Goal: Information Seeking & Learning: Check status

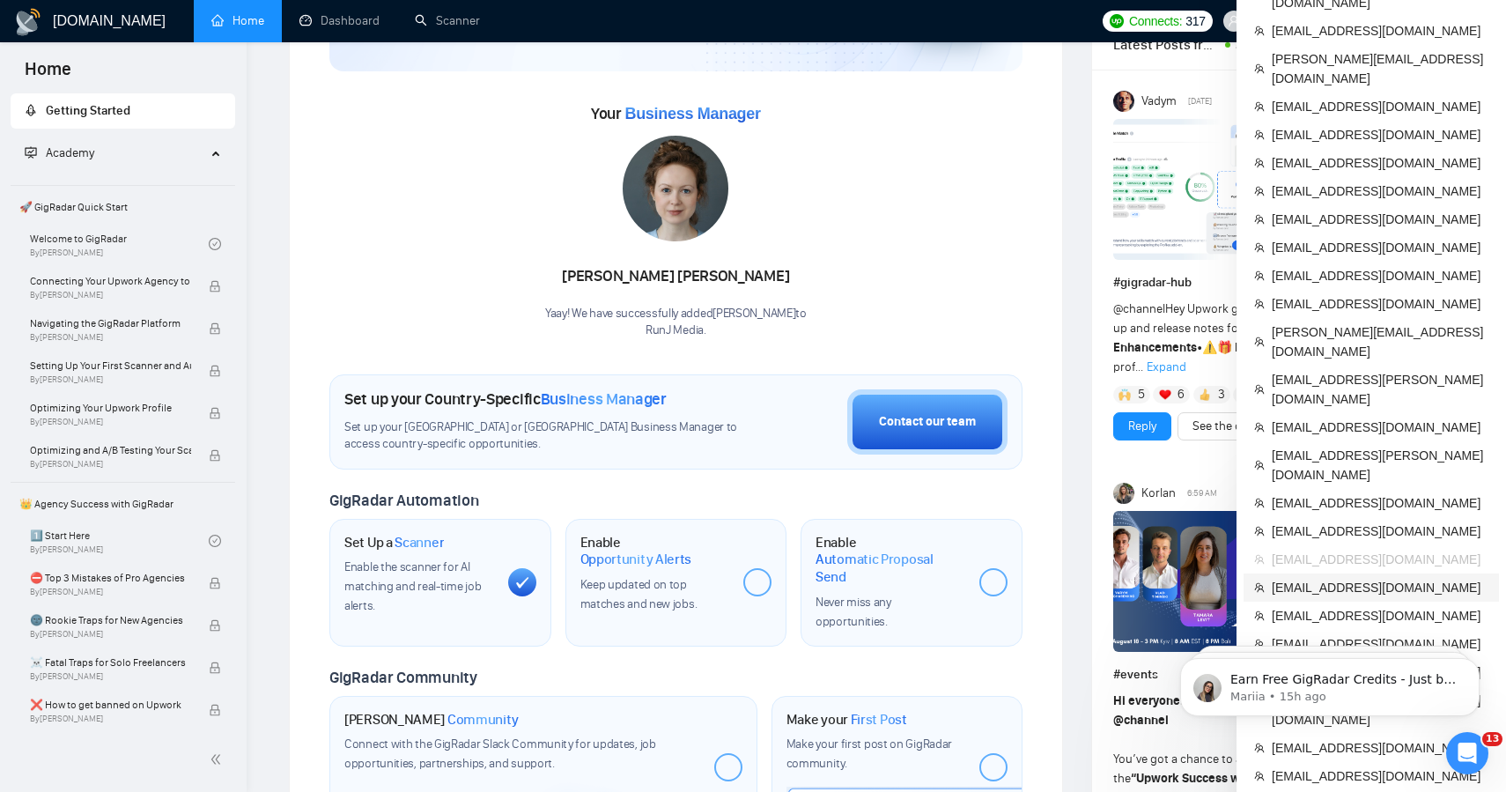
scroll to position [195, 0]
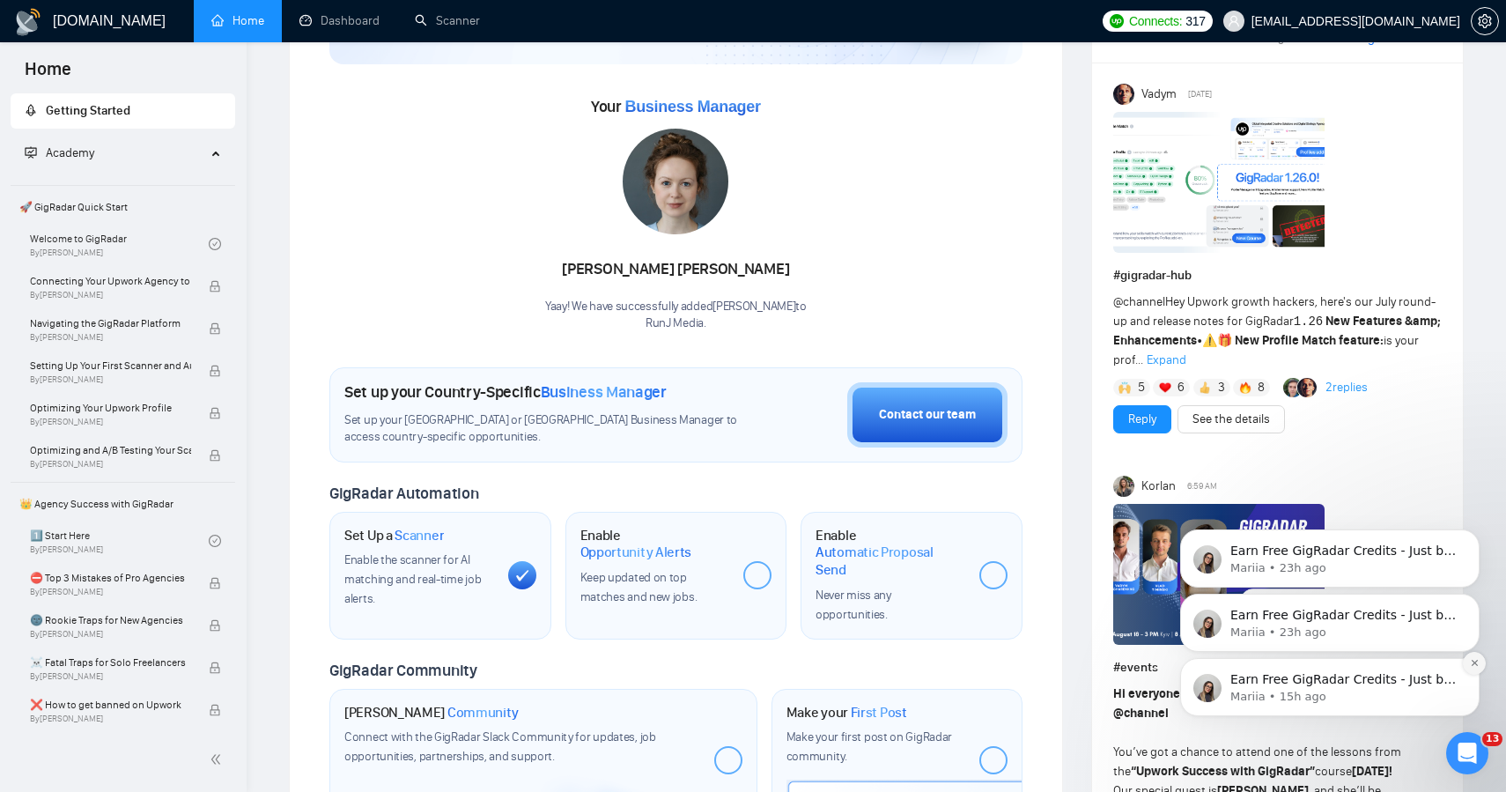
click at [1474, 663] on icon "Dismiss notification" at bounding box center [1474, 663] width 6 height 6
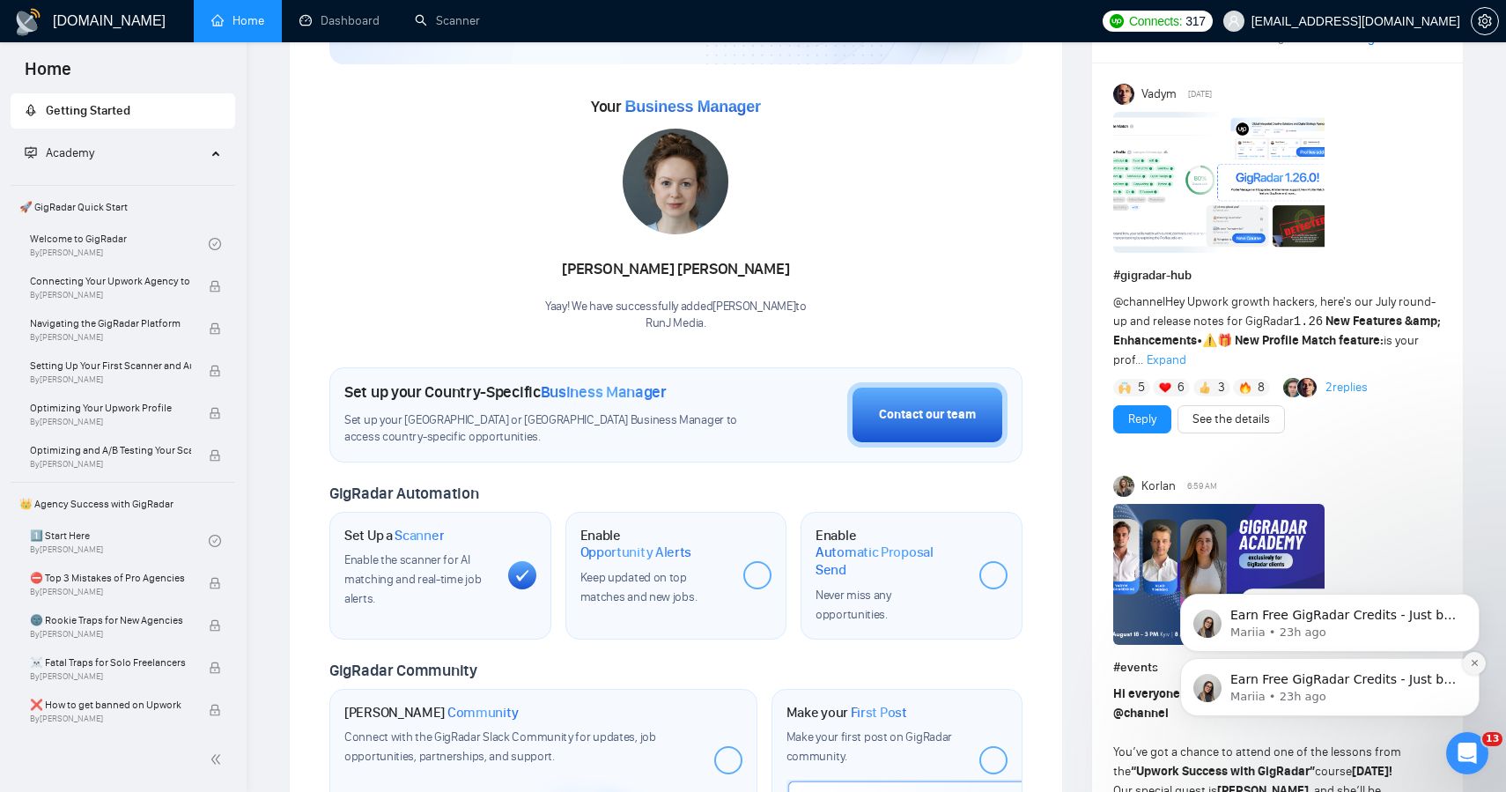
click at [1473, 665] on icon "Dismiss notification" at bounding box center [1475, 663] width 10 height 10
click at [1473, 665] on icon "Dismiss notification" at bounding box center [1475, 664] width 8 height 8
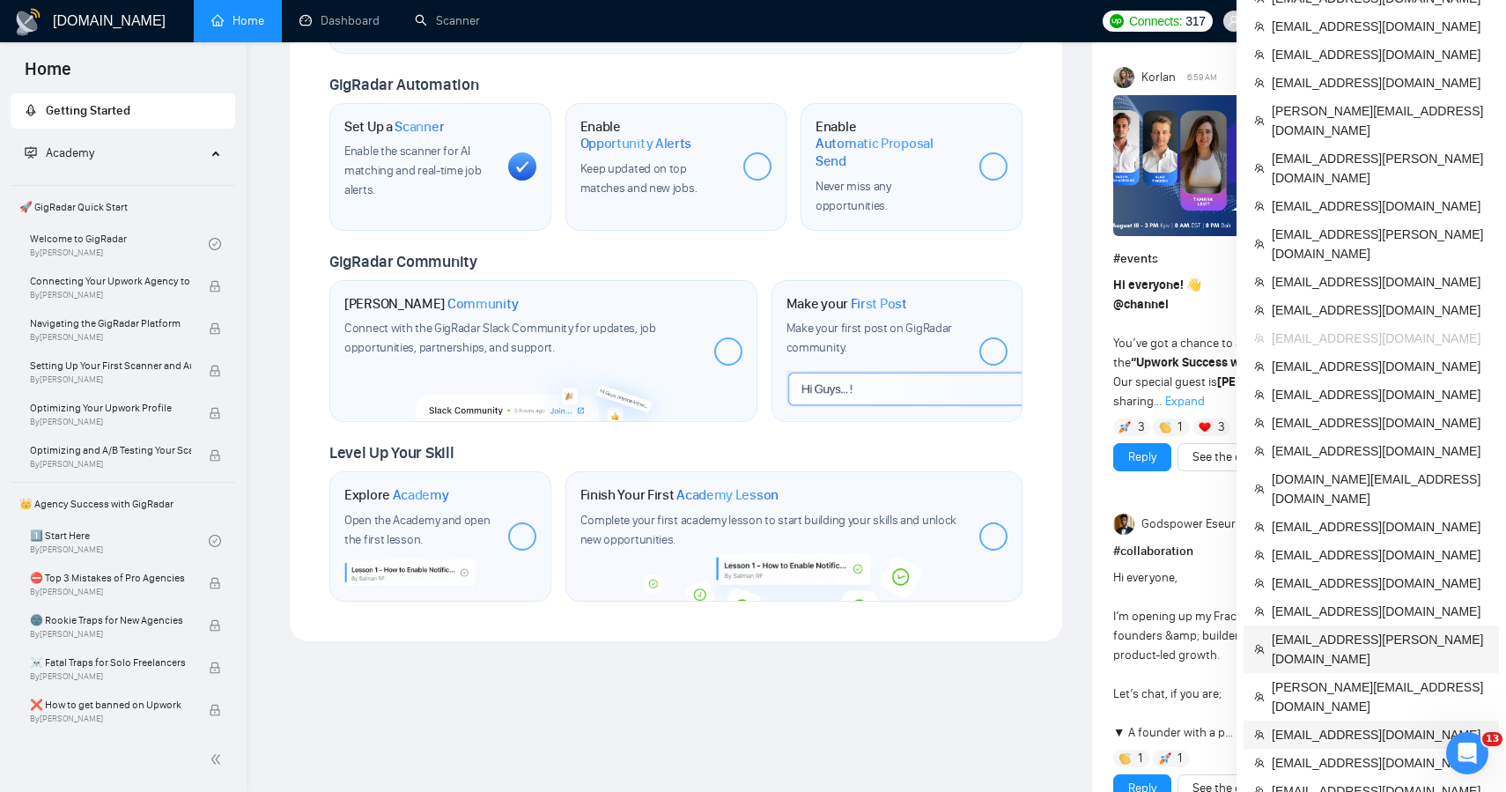
scroll to position [607, 0]
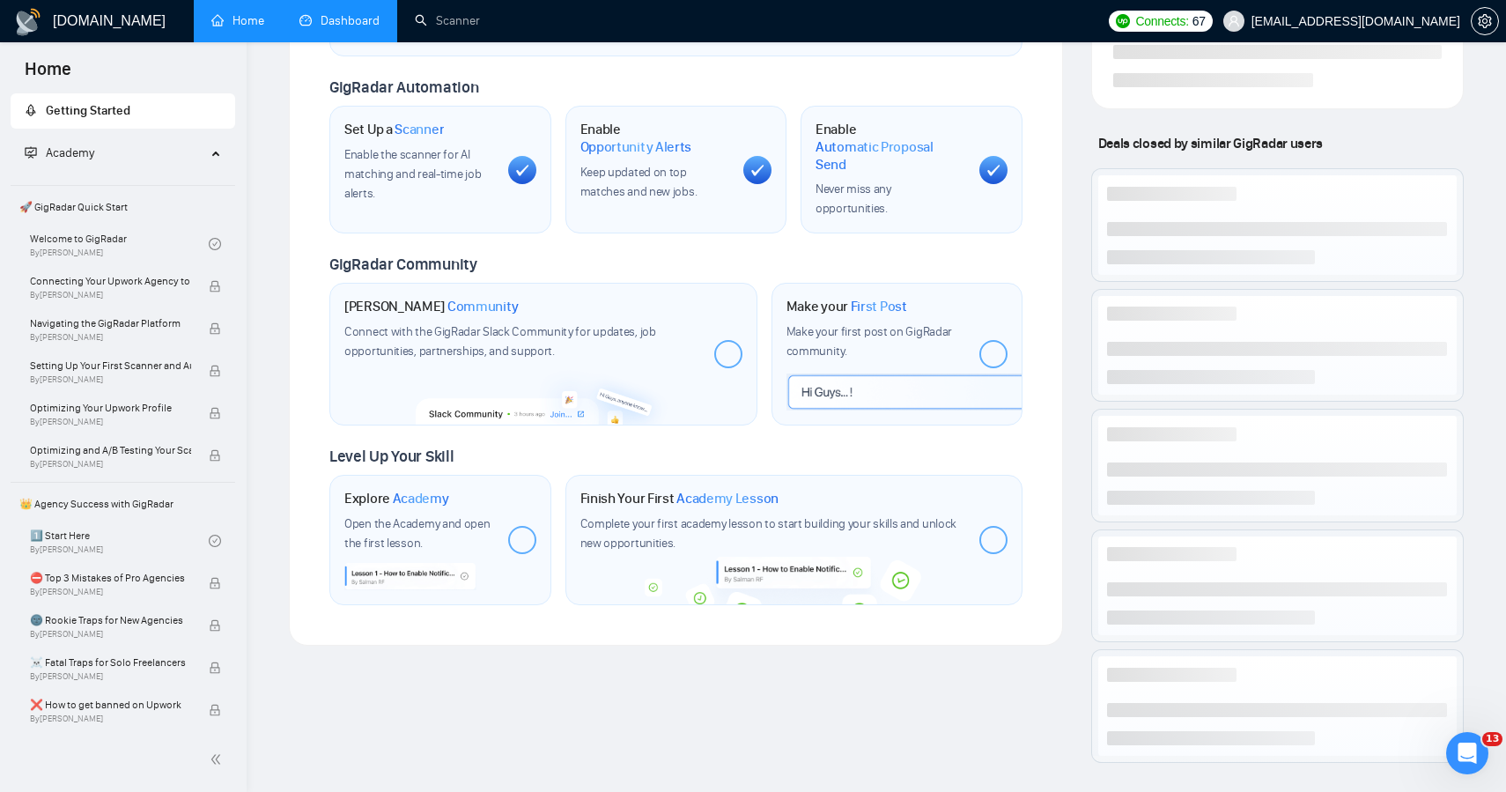
click at [347, 15] on link "Dashboard" at bounding box center [340, 20] width 80 height 15
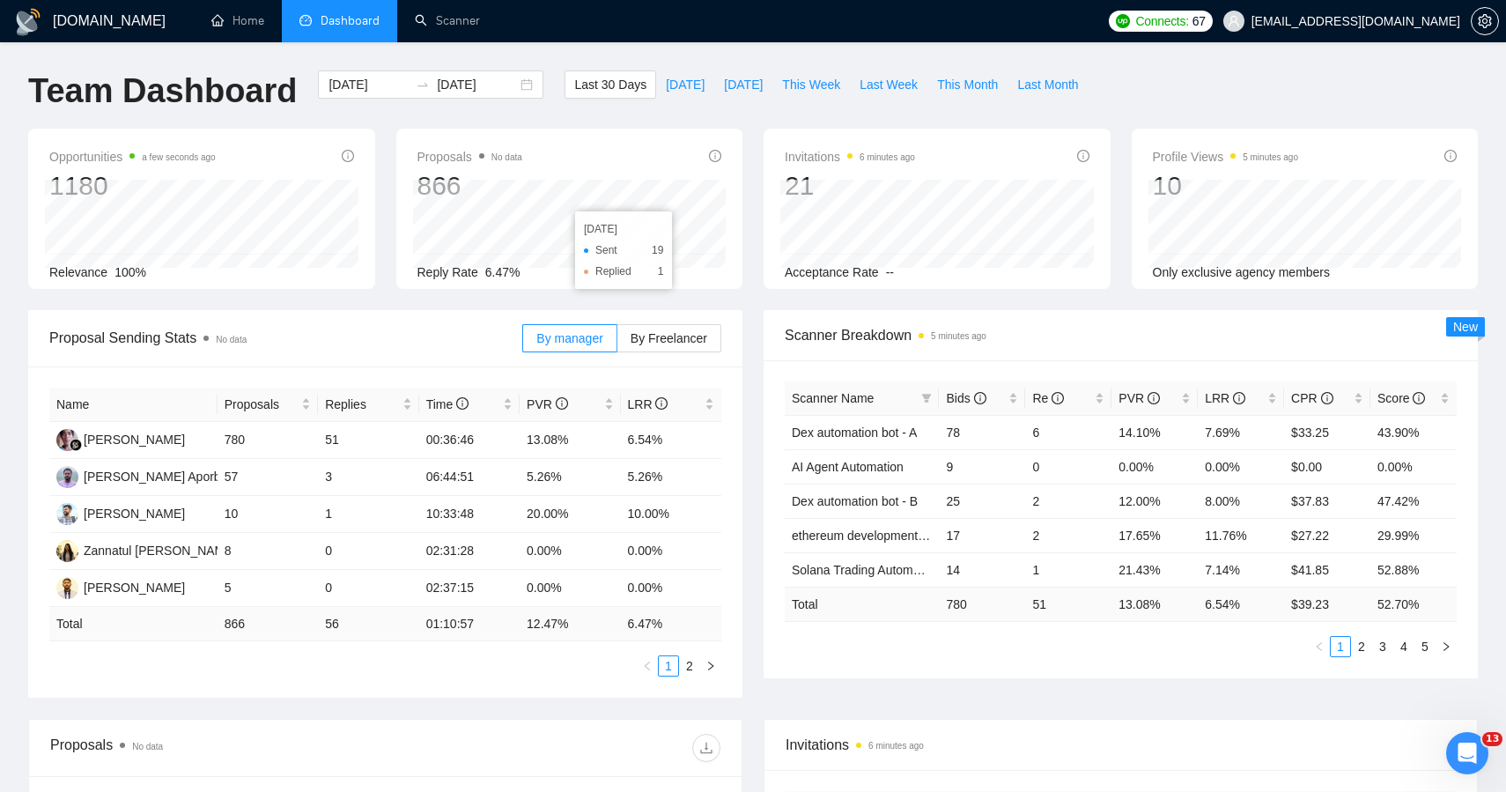
scroll to position [29, 0]
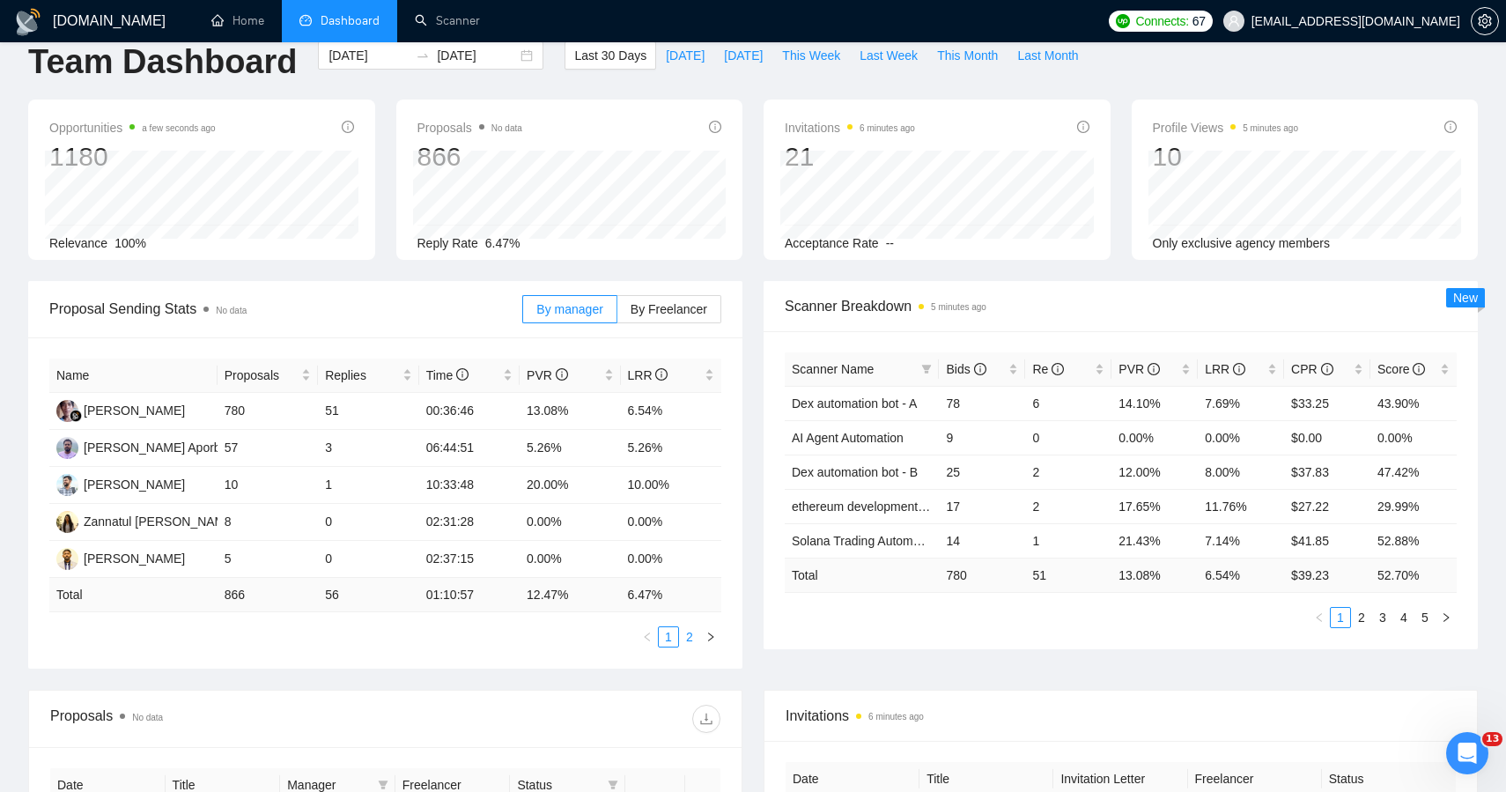
click at [686, 640] on link "2" at bounding box center [689, 636] width 19 height 19
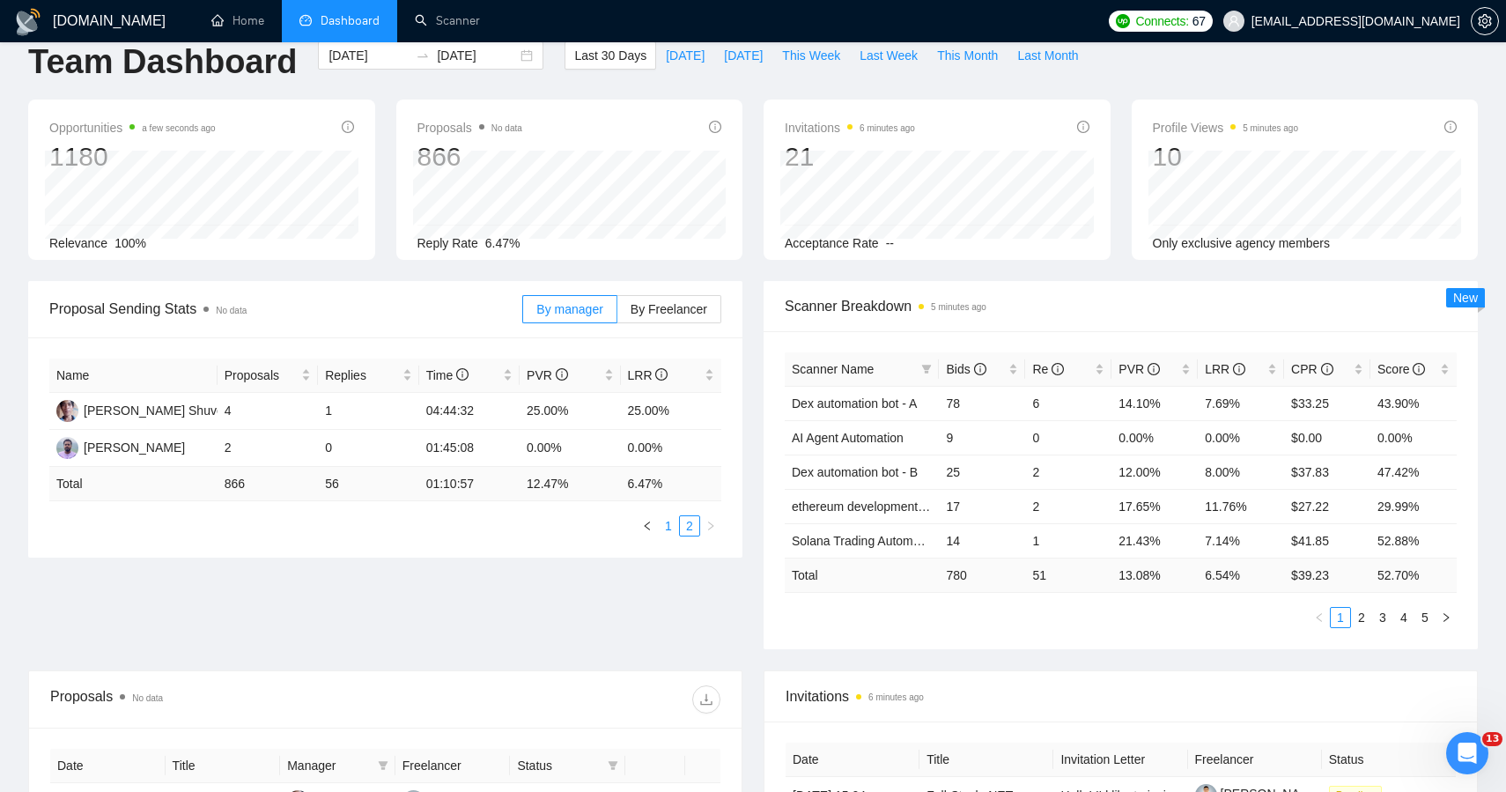
click at [672, 520] on link "1" at bounding box center [668, 525] width 19 height 19
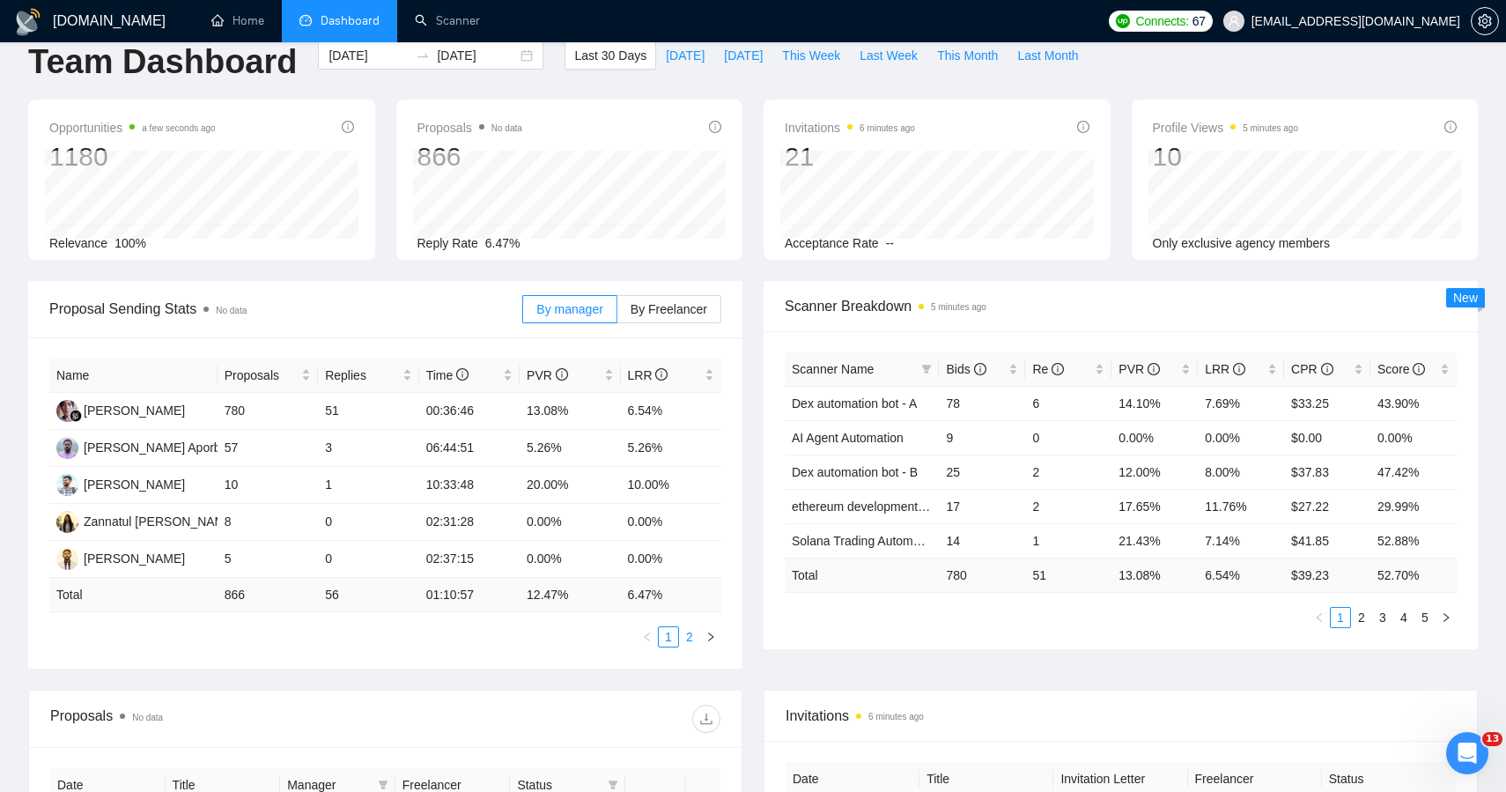
click at [693, 644] on link "2" at bounding box center [689, 636] width 19 height 19
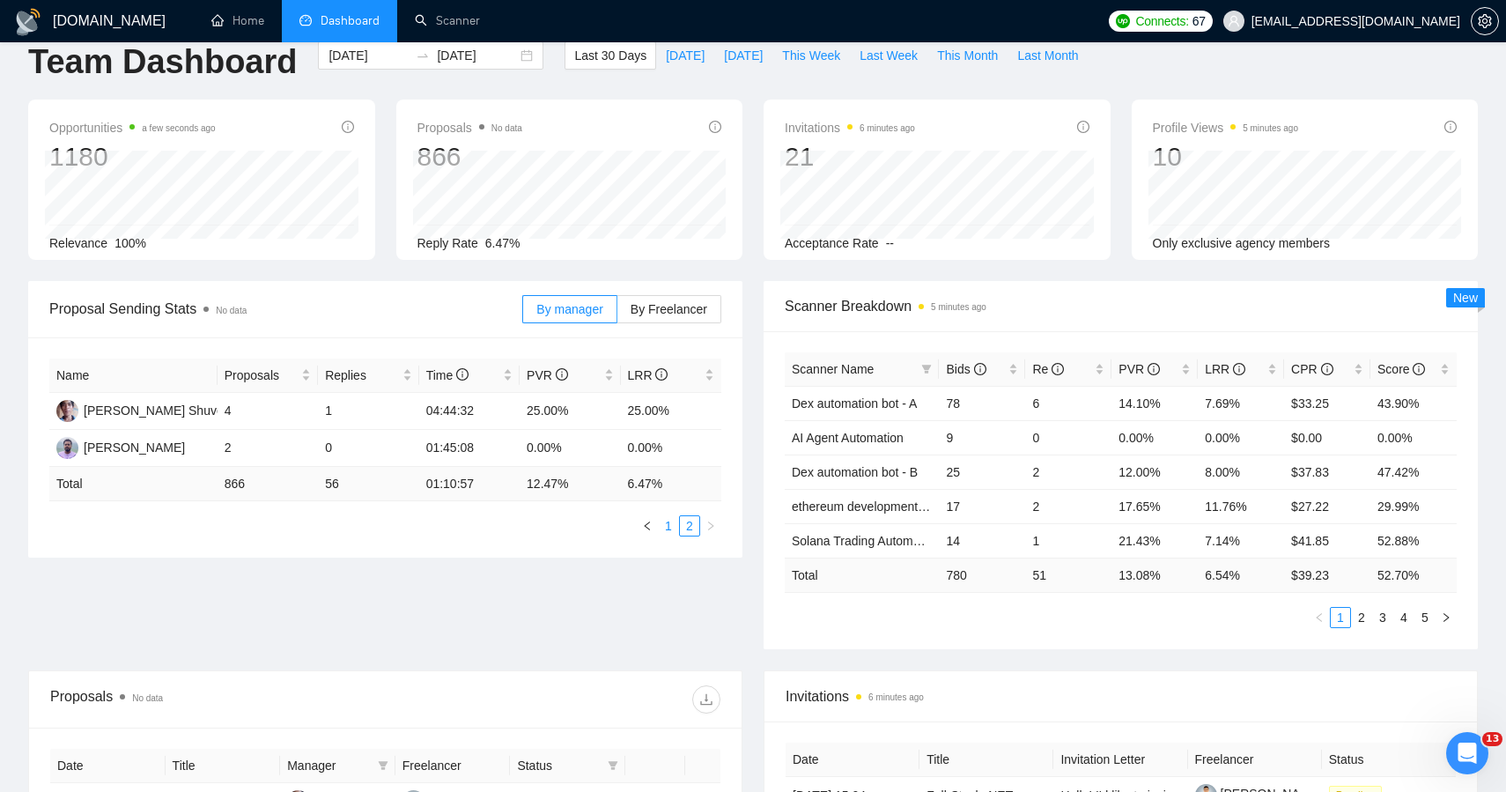
click at [663, 526] on link "1" at bounding box center [668, 525] width 19 height 19
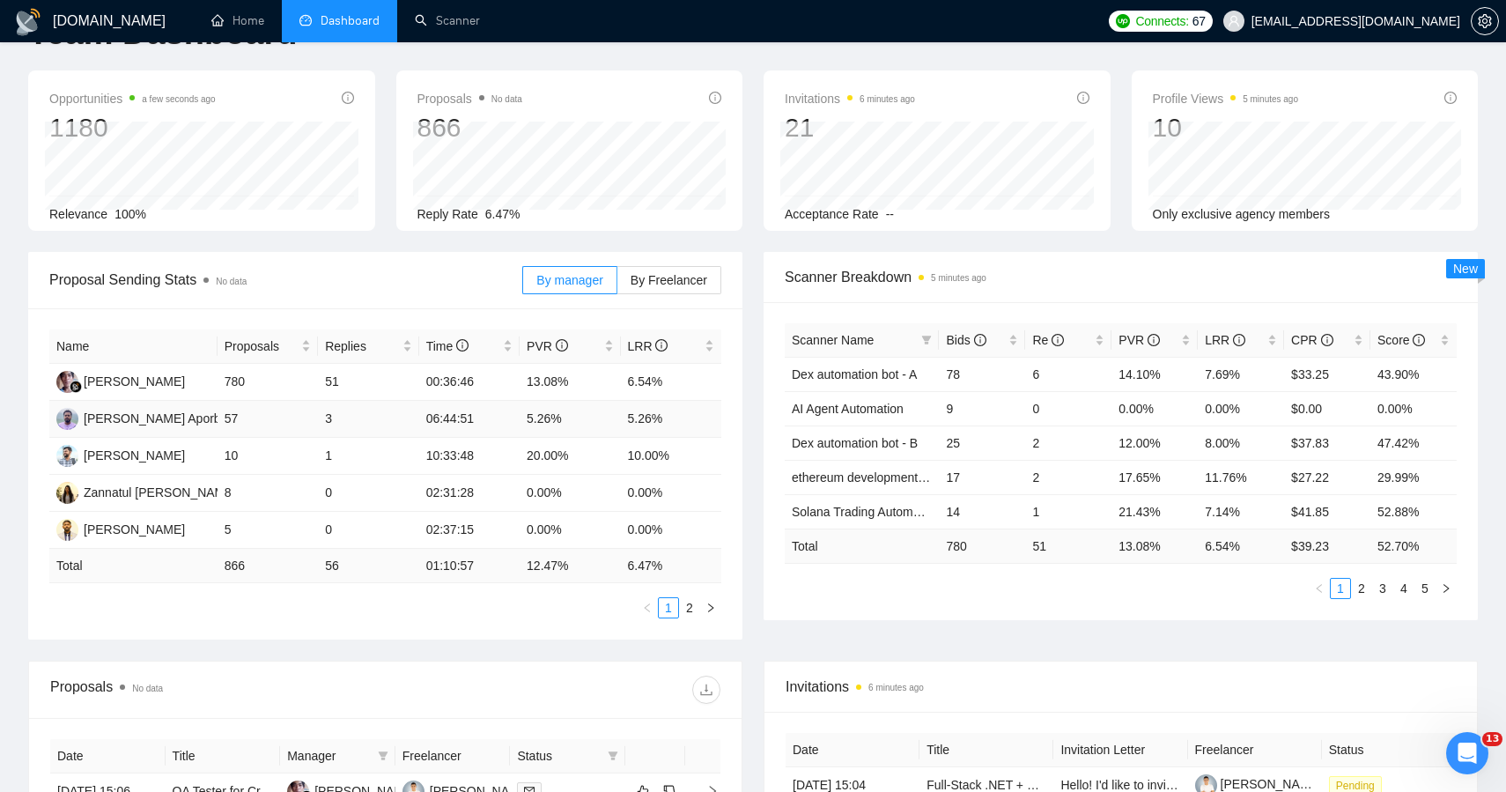
scroll to position [63, 0]
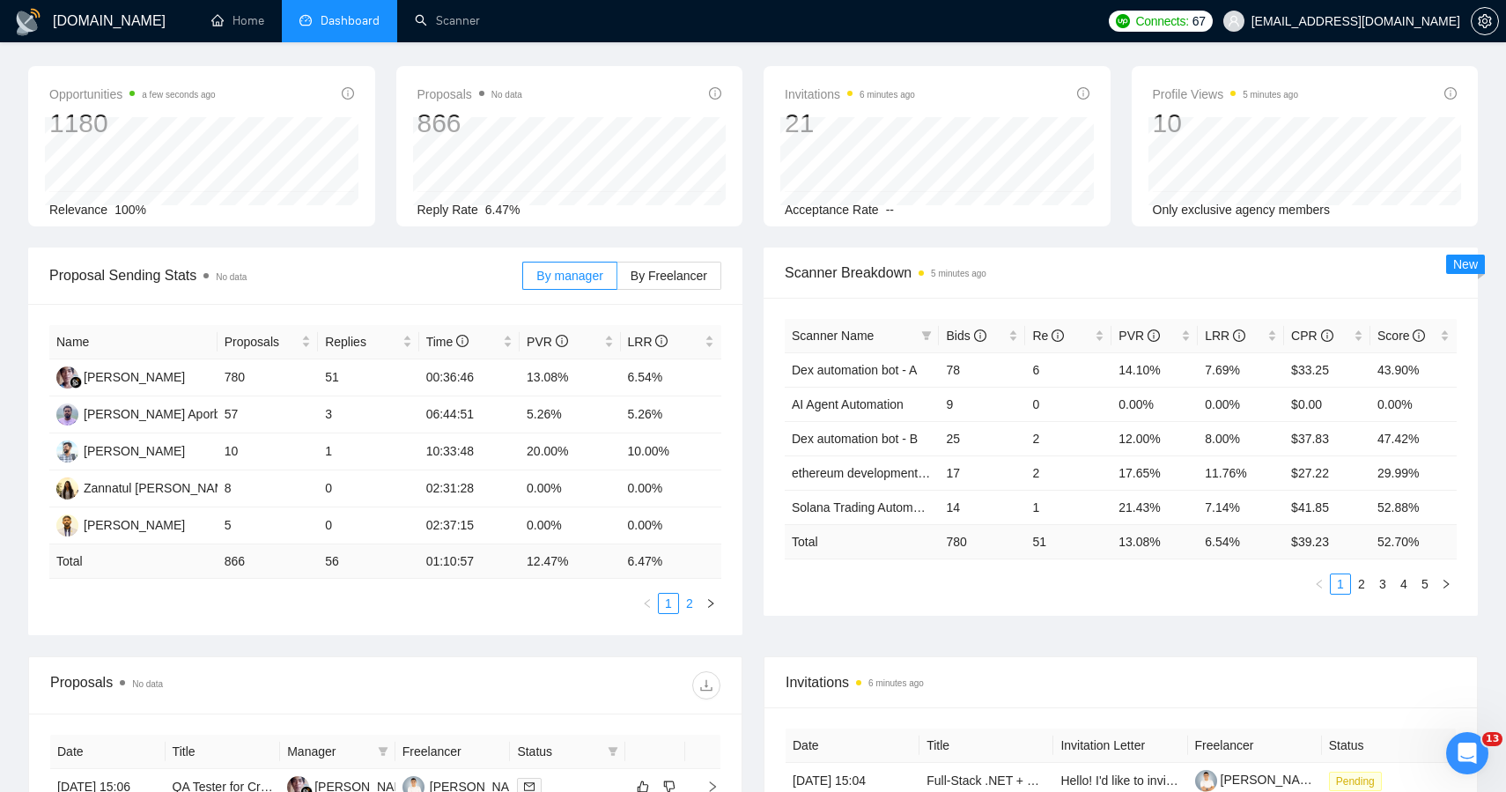
click at [688, 603] on link "2" at bounding box center [689, 603] width 19 height 19
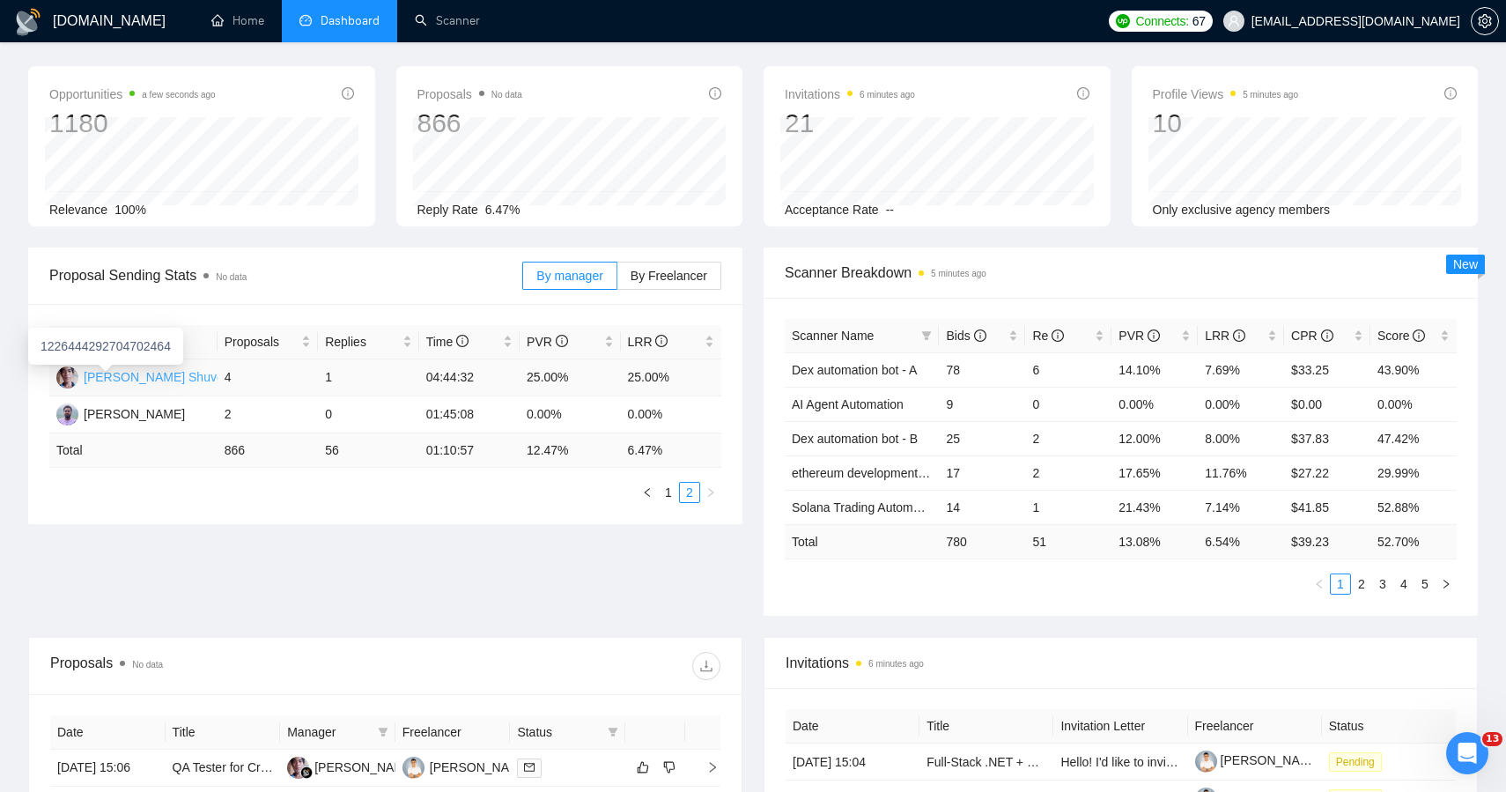
click at [125, 381] on div "[PERSON_NAME] Shuvo" at bounding box center [154, 376] width 140 height 19
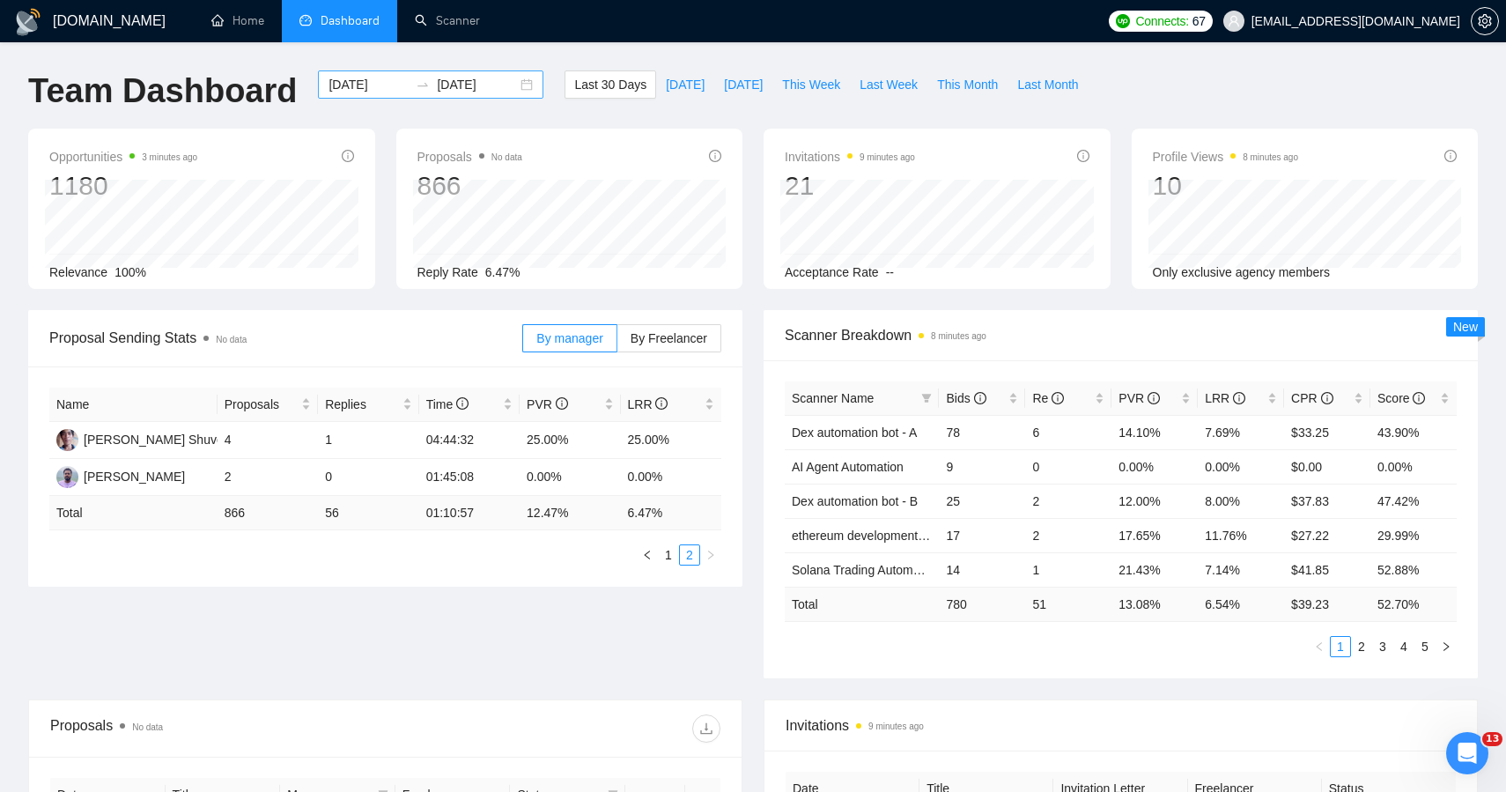
click at [380, 86] on input "[DATE]" at bounding box center [369, 84] width 80 height 19
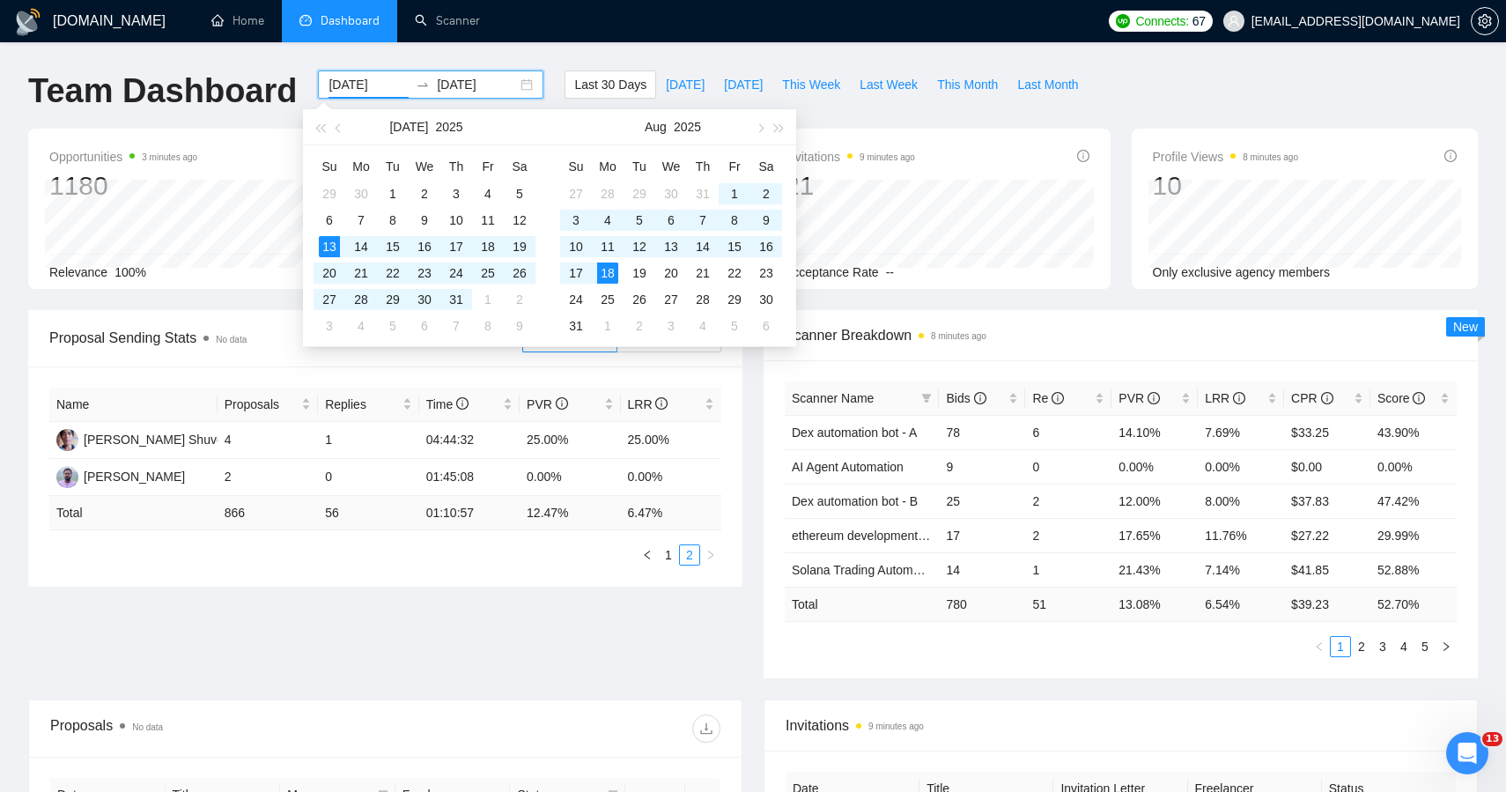
type input "[DATE]"
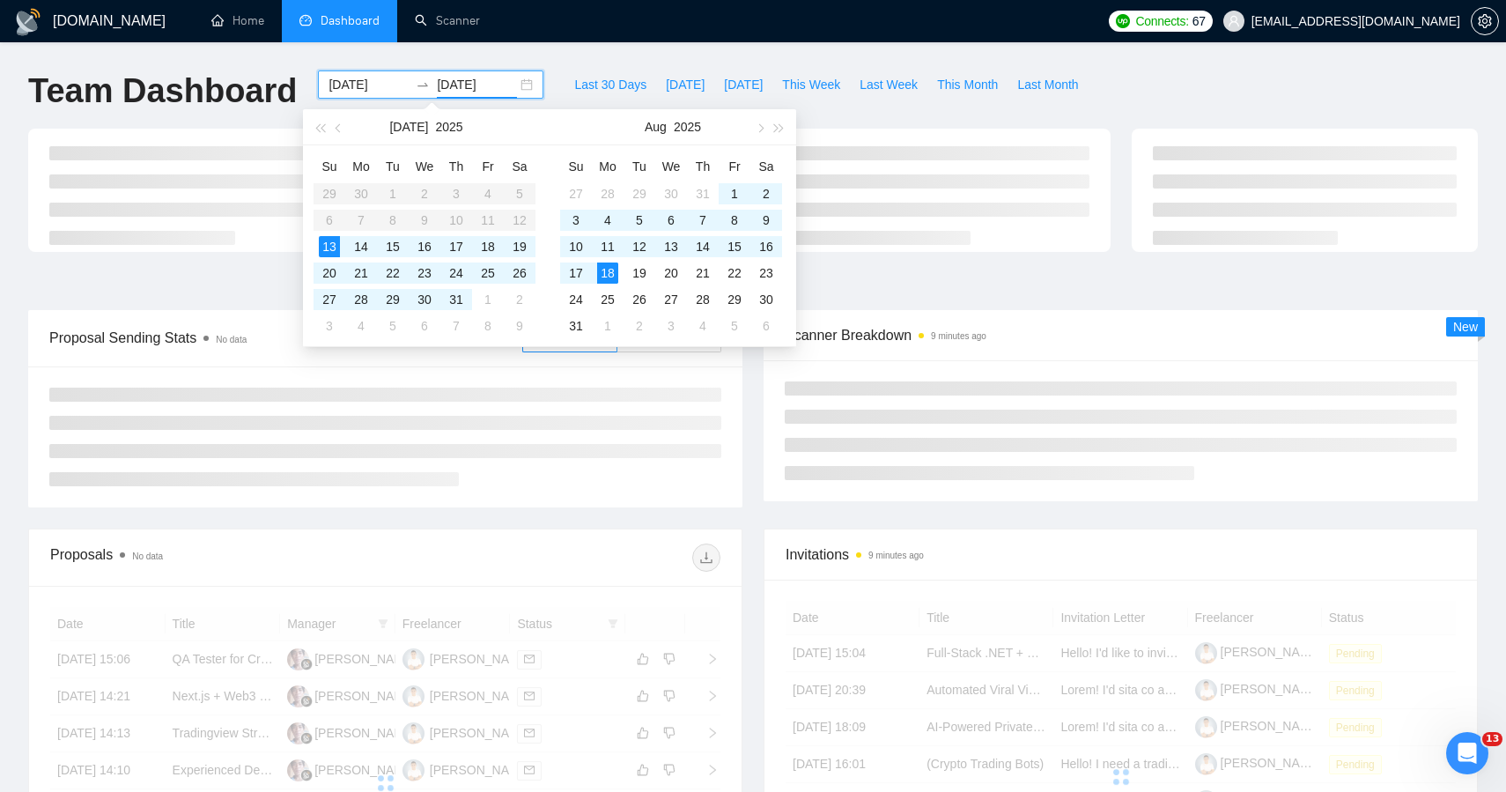
type input "[DATE]"
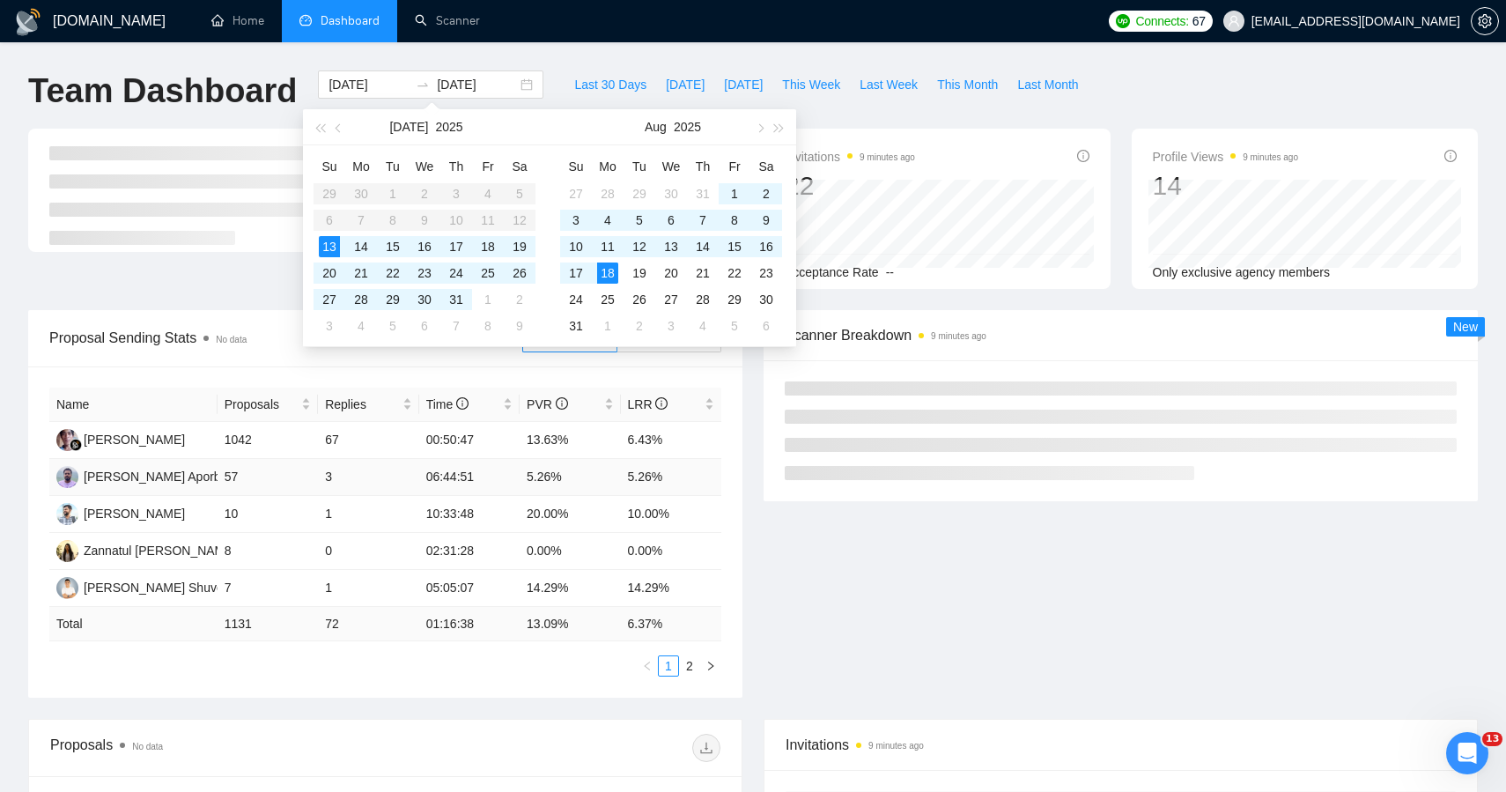
click at [507, 475] on td "06:44:51" at bounding box center [469, 477] width 100 height 37
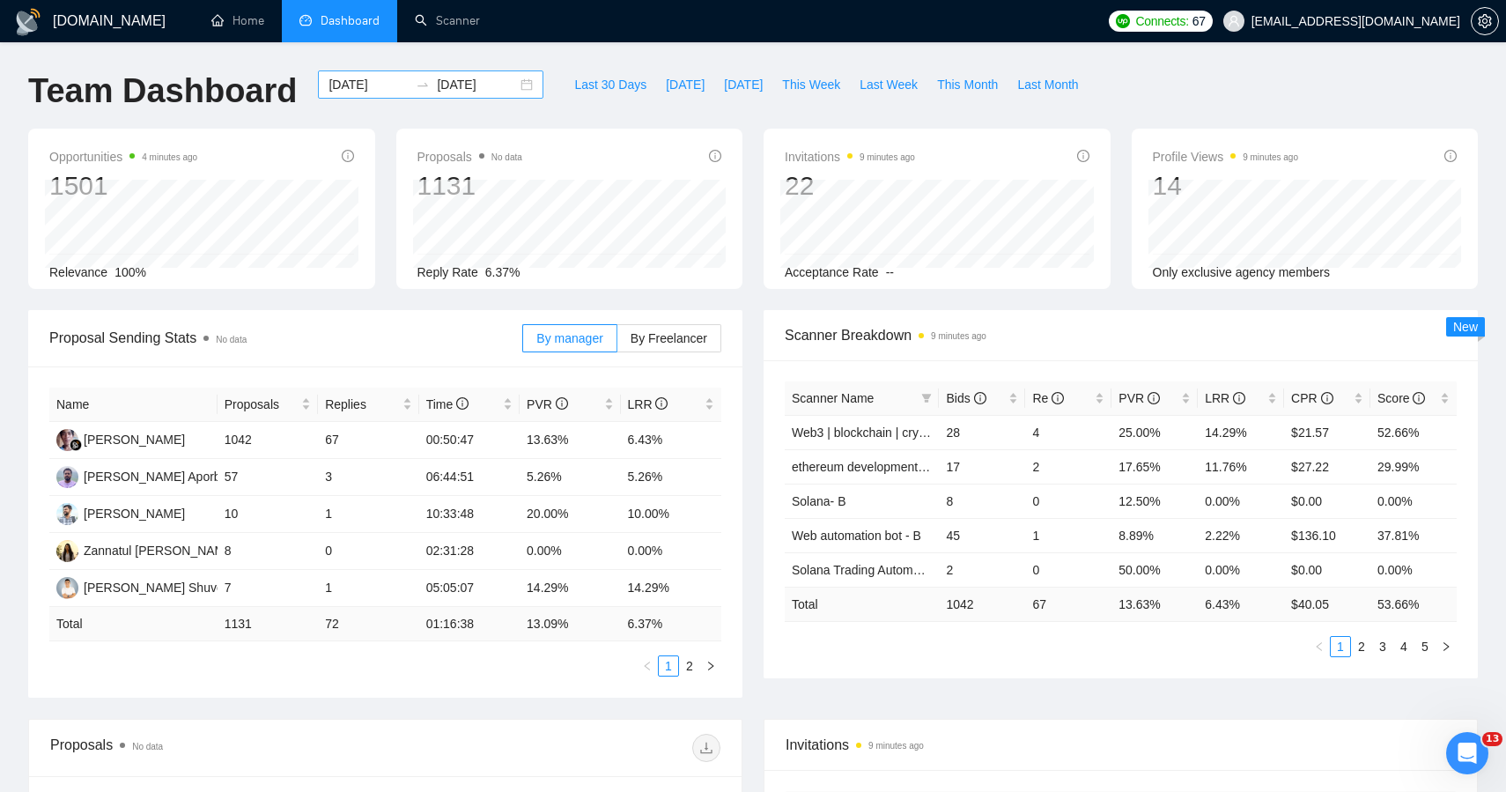
click at [364, 85] on input "[DATE]" at bounding box center [369, 84] width 80 height 19
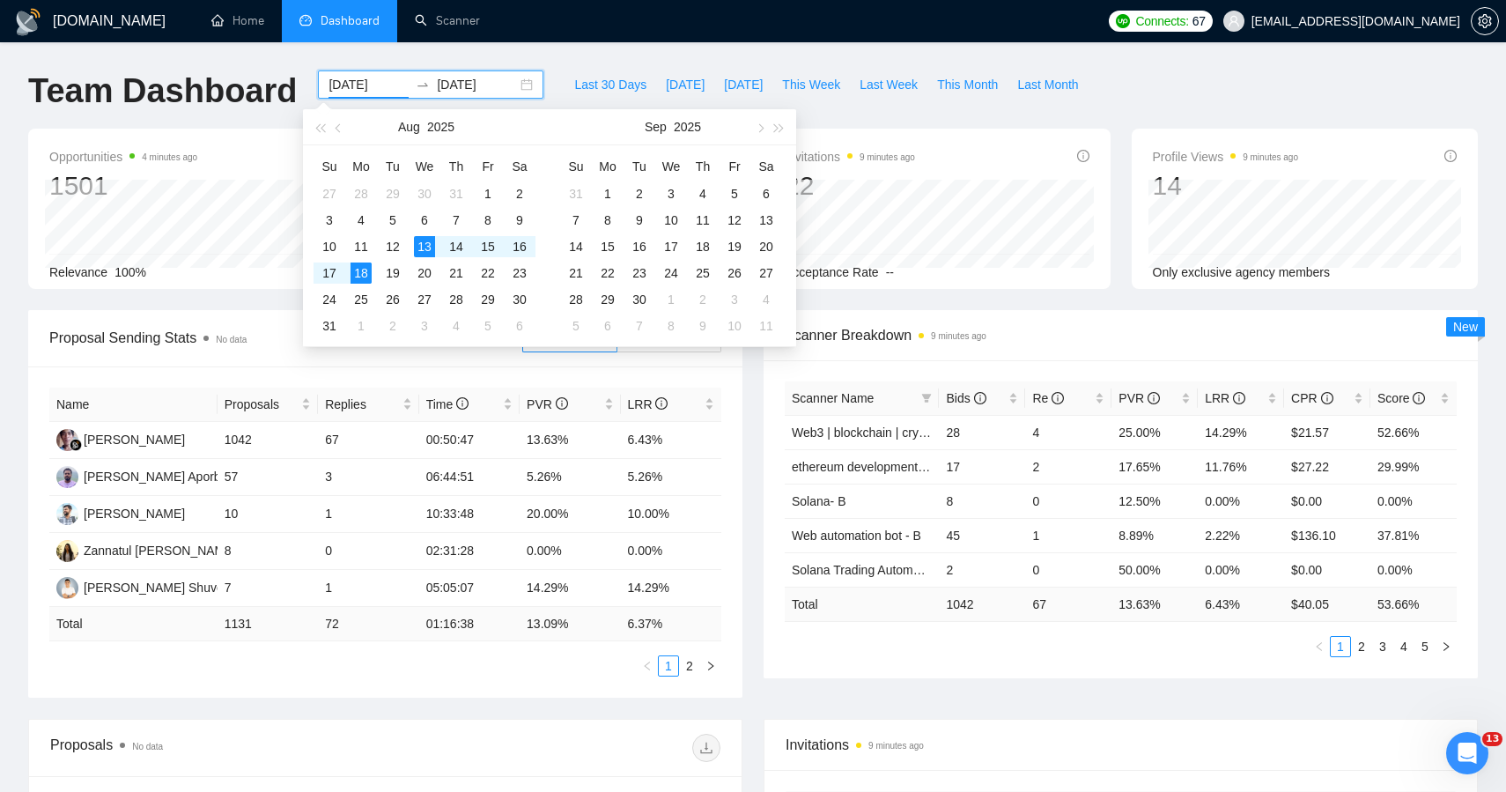
type input "[DATE]"
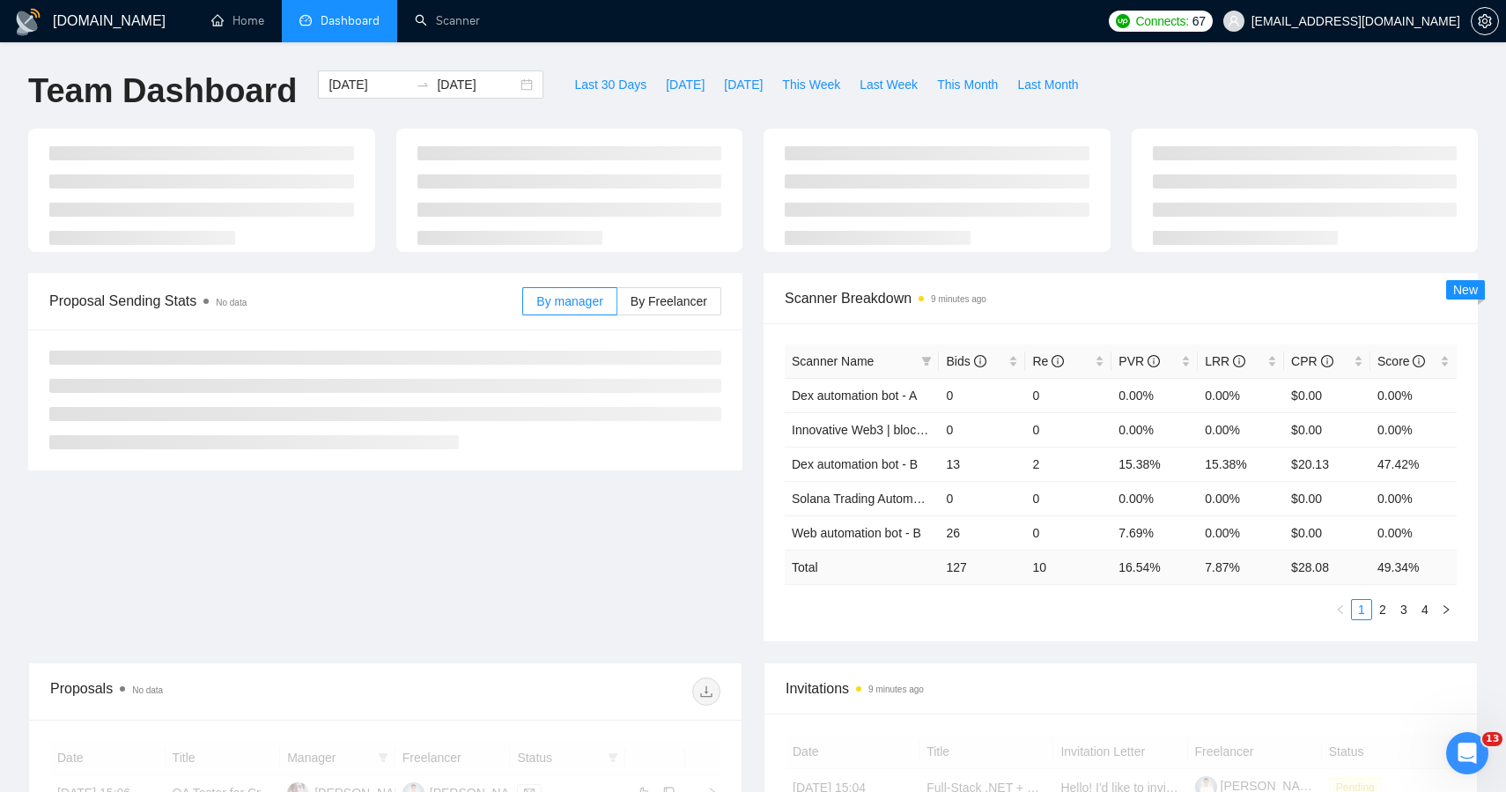
click at [555, 60] on div "[DOMAIN_NAME] Home Dashboard Scanner Connects: 67 [EMAIL_ADDRESS][DOMAIN_NAME] …" at bounding box center [753, 679] width 1506 height 1359
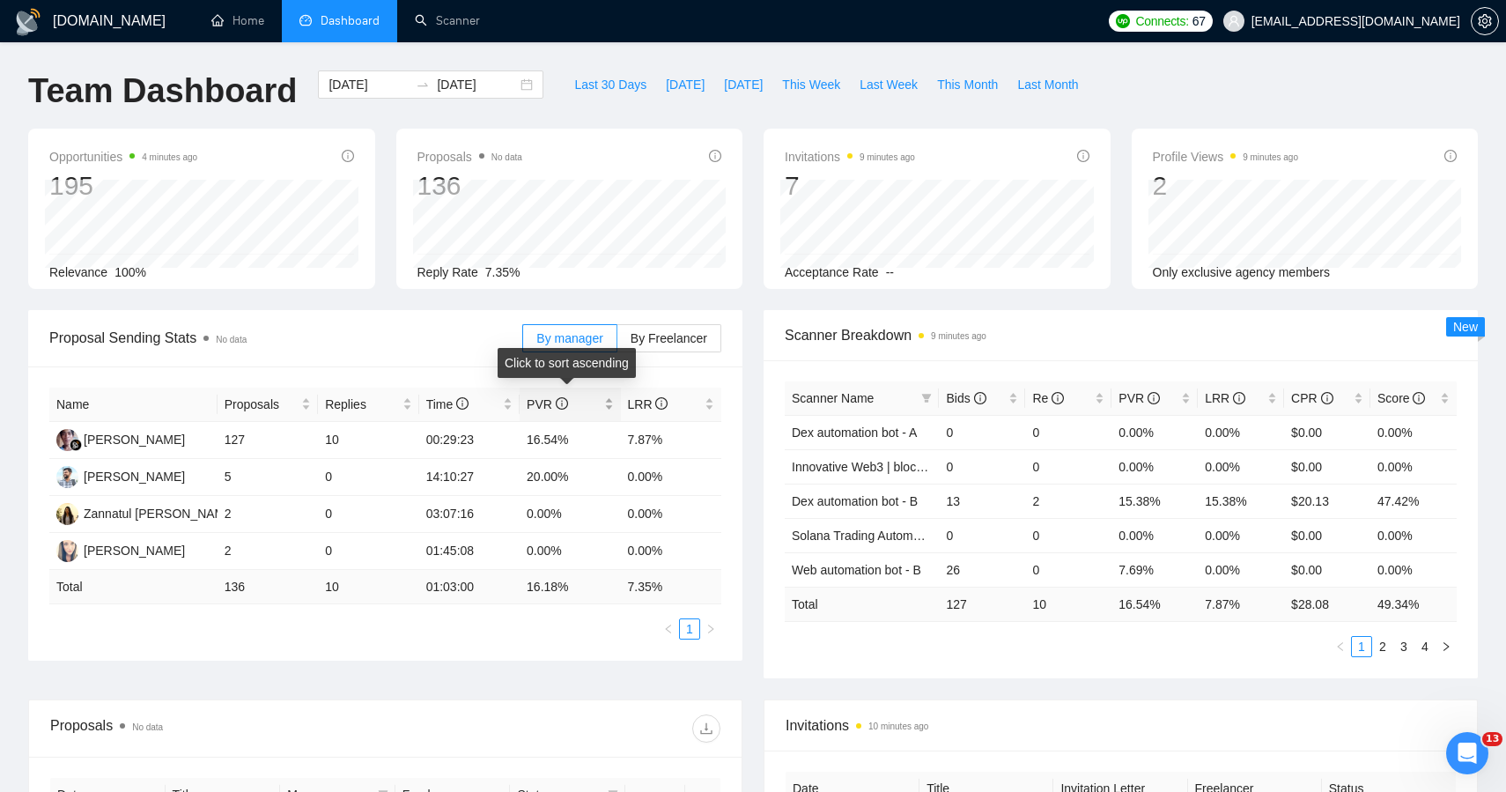
click at [544, 403] on span "PVR" at bounding box center [547, 404] width 41 height 14
click at [533, 458] on tbody "[PERSON_NAME] 5 0 14:10:27 20.00% 0.00% Nyoman Kalih Ardana 127 10 00:29:23 16.…" at bounding box center [385, 496] width 672 height 148
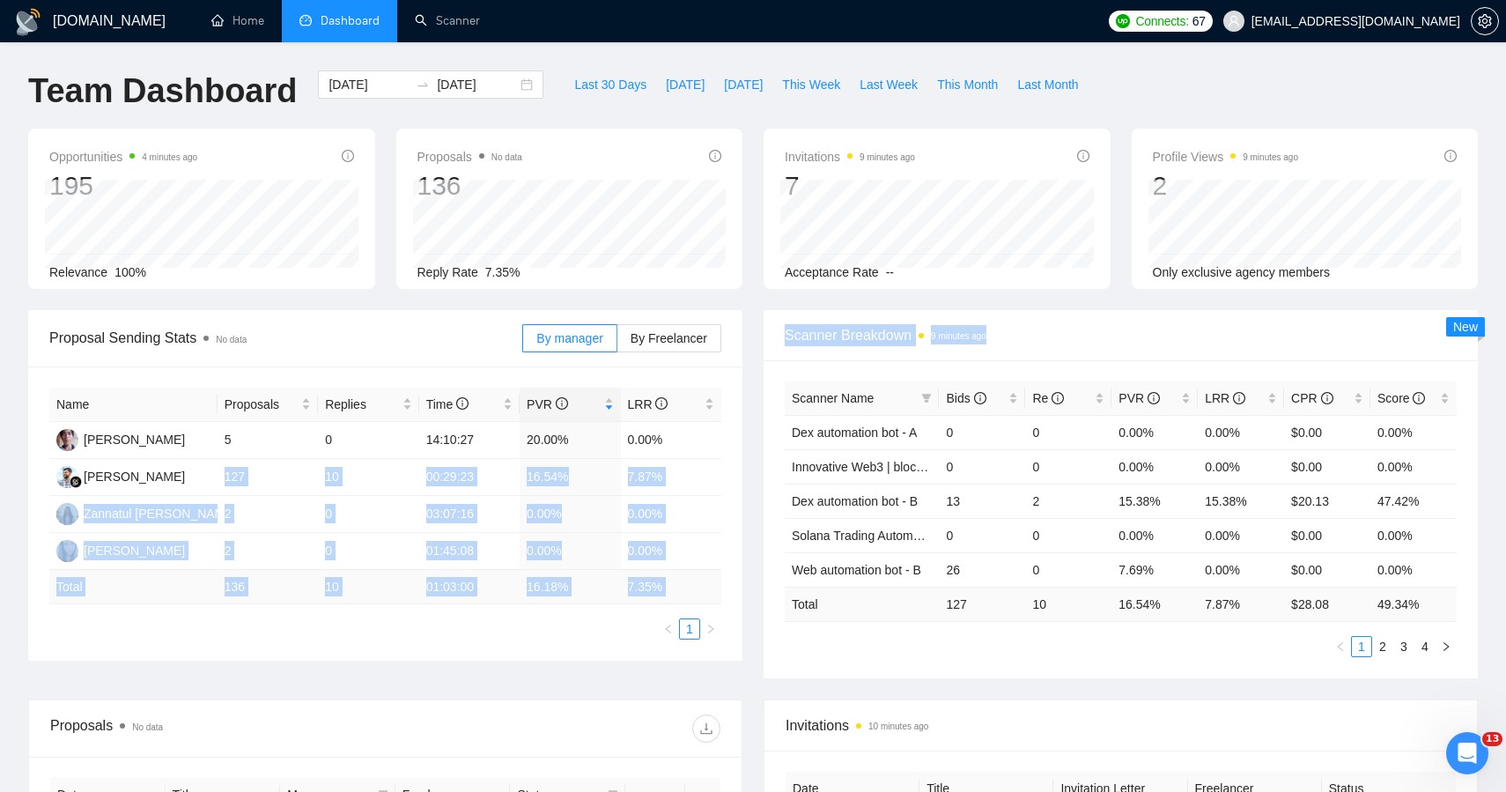
drag, startPoint x: 226, startPoint y: 471, endPoint x: 747, endPoint y: 482, distance: 520.7
click at [748, 482] on div "Proposal Sending Stats No data By manager By Freelancer Name Proposals Replies …" at bounding box center [386, 485] width 736 height 351
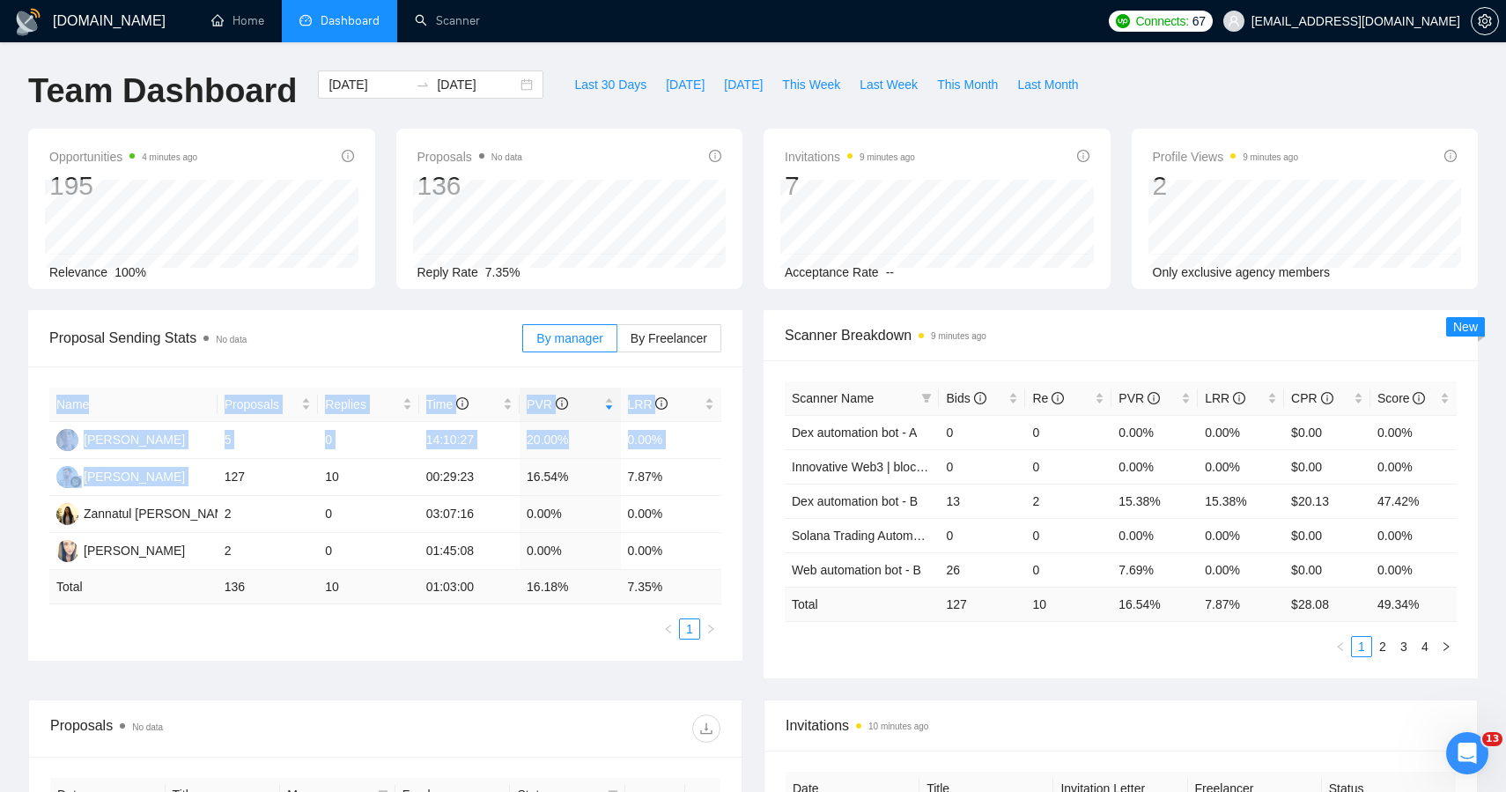
click at [747, 482] on div "Proposal Sending Stats No data By manager By Freelancer Name Proposals Replies …" at bounding box center [386, 485] width 736 height 351
